Goal: Information Seeking & Learning: Learn about a topic

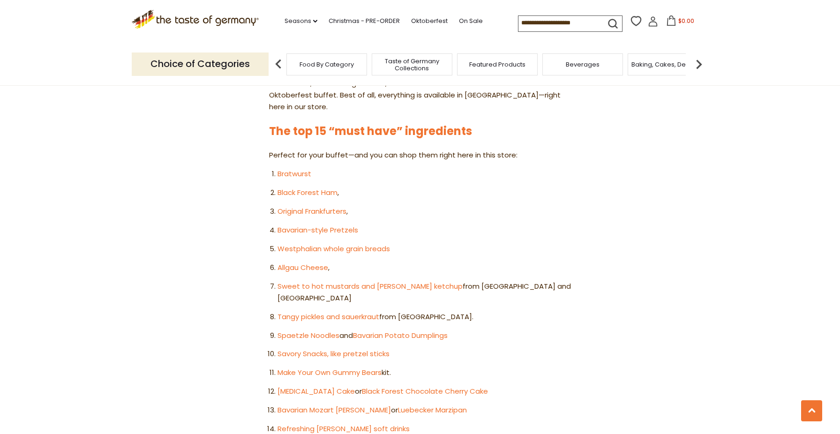
scroll to position [509, 0]
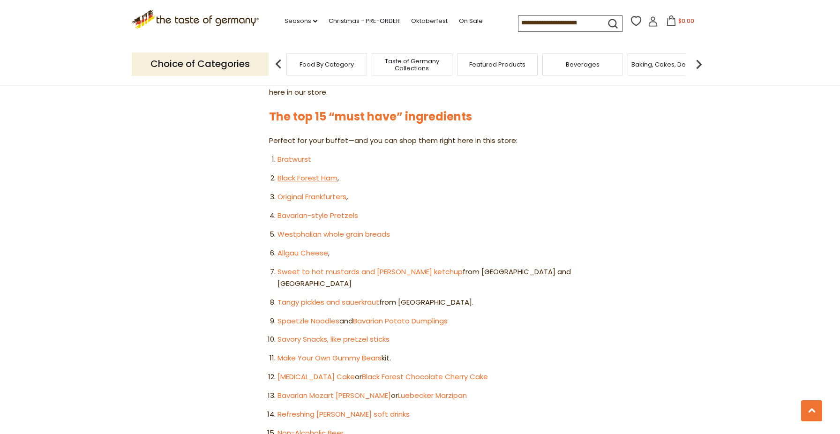
click at [321, 173] on link "Black Forest Ham" at bounding box center [308, 178] width 60 height 10
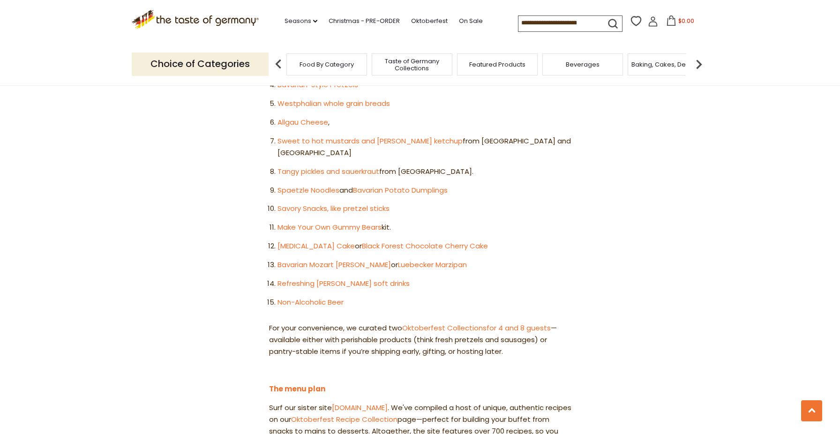
scroll to position [697, 0]
